Goal: Find specific page/section: Find specific page/section

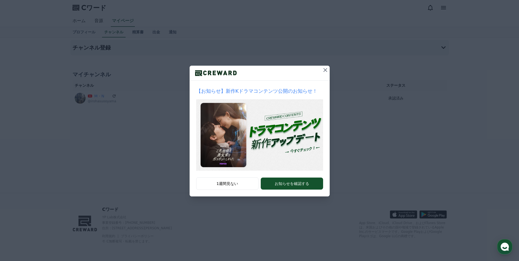
click at [326, 69] on icon at bounding box center [325, 70] width 7 height 7
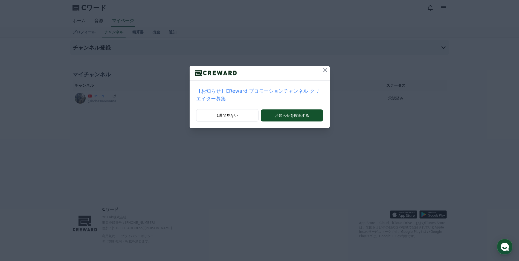
click at [324, 71] on icon at bounding box center [326, 70] width 4 height 4
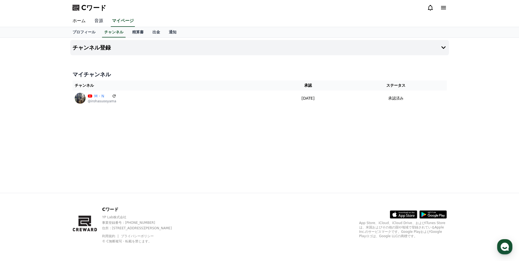
click at [94, 20] on link "音源" at bounding box center [99, 21] width 18 height 12
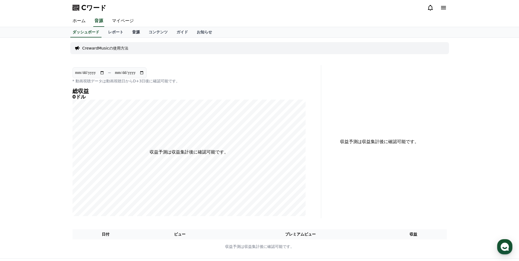
click at [132, 32] on font "音源" at bounding box center [136, 32] width 8 height 4
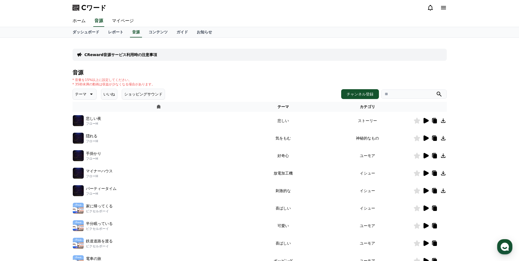
click at [427, 120] on icon at bounding box center [426, 120] width 5 height 5
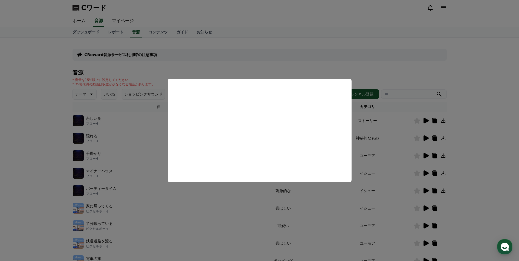
click at [406, 63] on button "モーダルを閉じる" at bounding box center [259, 130] width 519 height 261
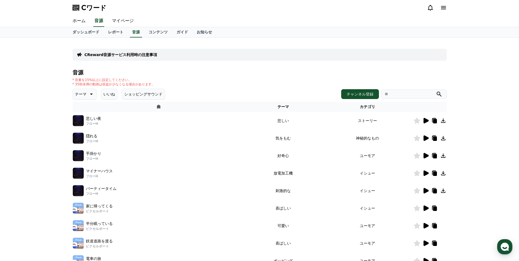
click at [443, 121] on icon at bounding box center [443, 121] width 4 height 4
click at [88, 92] on icon at bounding box center [91, 94] width 7 height 7
click at [79, 122] on button "空想" at bounding box center [79, 123] width 12 height 12
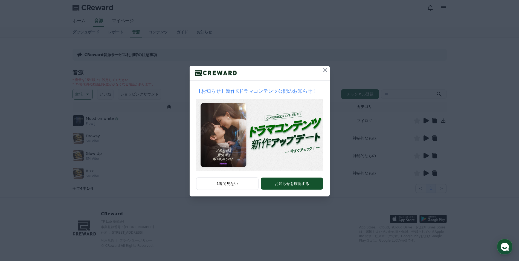
click at [325, 68] on icon at bounding box center [325, 70] width 7 height 7
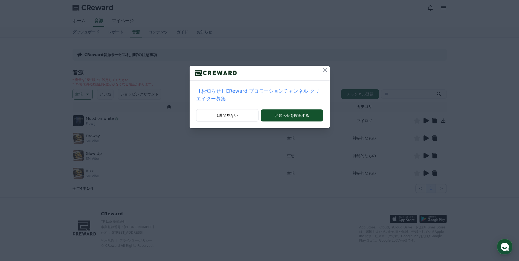
click at [324, 70] on icon at bounding box center [326, 70] width 4 height 4
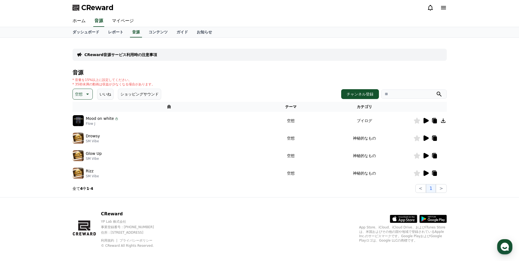
click at [426, 120] on icon at bounding box center [426, 120] width 5 height 5
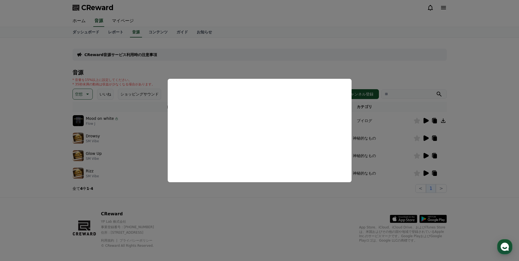
click at [154, 105] on button "close modal" at bounding box center [259, 130] width 519 height 261
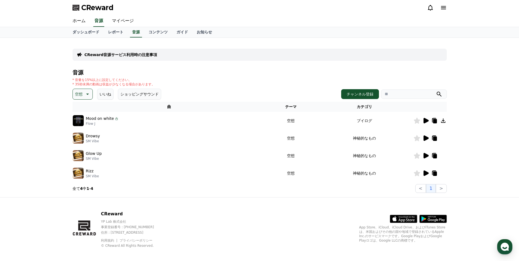
click at [88, 94] on icon at bounding box center [87, 94] width 3 height 1
click at [82, 116] on button "悲しい" at bounding box center [81, 116] width 16 height 12
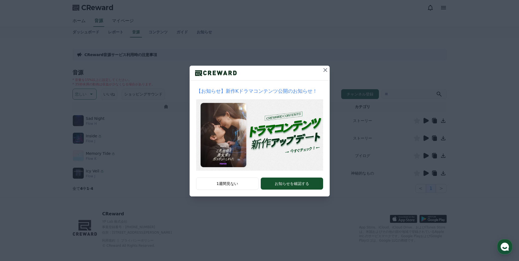
click at [325, 70] on icon at bounding box center [325, 70] width 7 height 7
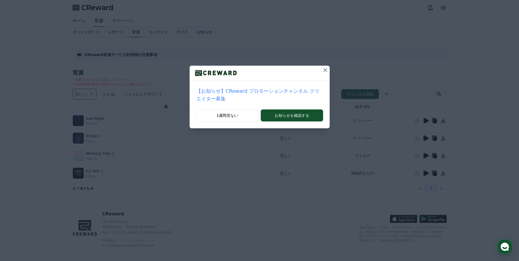
click at [324, 69] on icon at bounding box center [326, 70] width 4 height 4
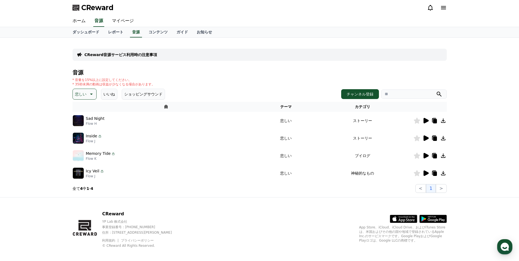
click at [443, 138] on icon at bounding box center [443, 138] width 4 height 4
click at [444, 157] on icon at bounding box center [443, 156] width 7 height 7
click at [445, 154] on icon at bounding box center [443, 156] width 7 height 7
click at [444, 172] on icon at bounding box center [443, 173] width 4 height 4
click at [457, 167] on div "CReward音源サービス利用時の注意事項 音源 * 音量を15%以上に設定してください。 * 35秒未満の動画は収益が少なくなる場合があります。 悲しい い…" at bounding box center [259, 118] width 519 height 160
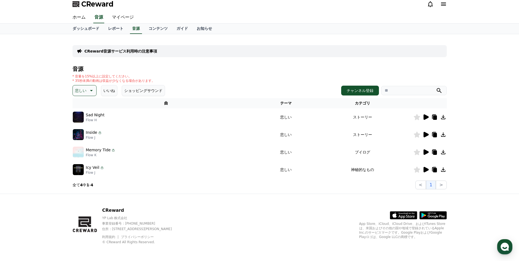
scroll to position [4, 0]
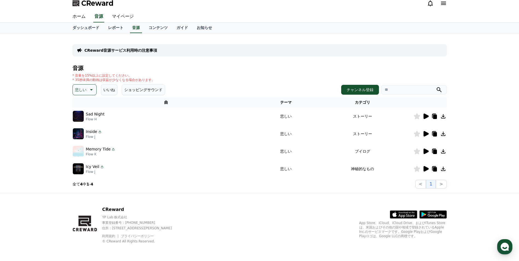
click at [90, 90] on icon at bounding box center [91, 90] width 7 height 7
click at [81, 118] on button "空想" at bounding box center [79, 119] width 12 height 12
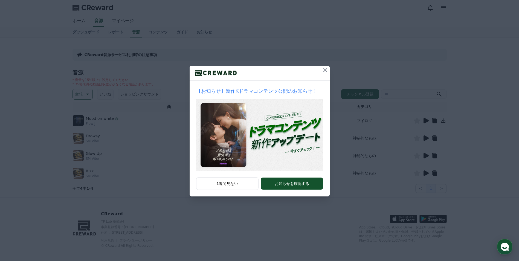
click at [326, 71] on icon at bounding box center [325, 70] width 7 height 7
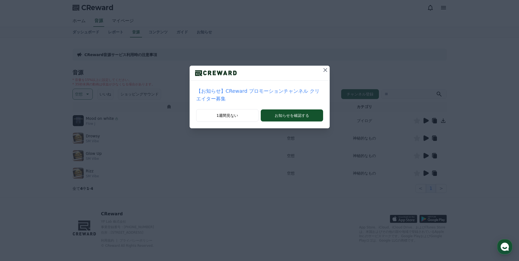
click at [324, 69] on icon at bounding box center [326, 70] width 4 height 4
